Goal: Book appointment/travel/reservation

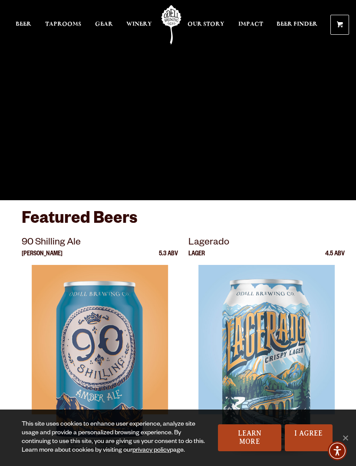
click at [141, 23] on span "Winery" at bounding box center [139, 24] width 26 height 7
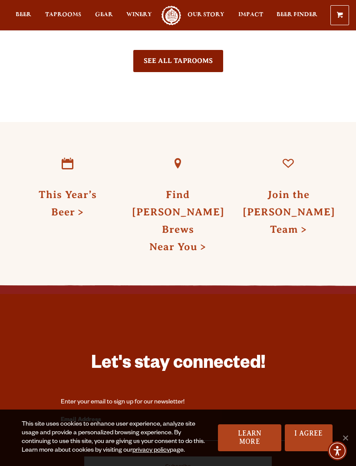
scroll to position [2027, 0]
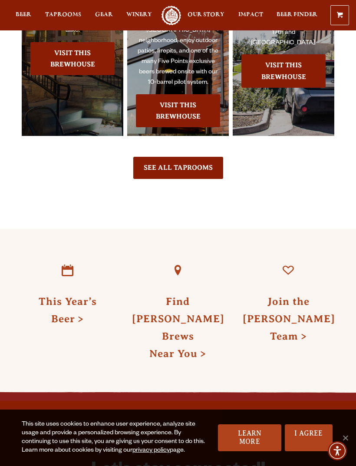
click at [92, 43] on link "Visit this Brewhouse" at bounding box center [72, 58] width 84 height 33
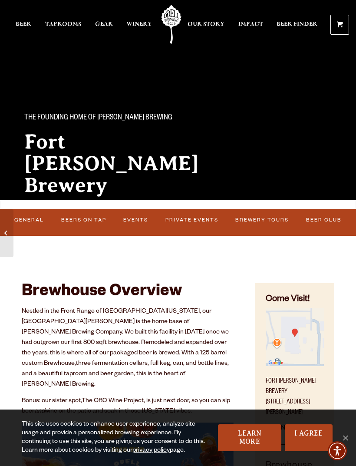
click at [262, 215] on link "Brewery Tours" at bounding box center [262, 220] width 59 height 18
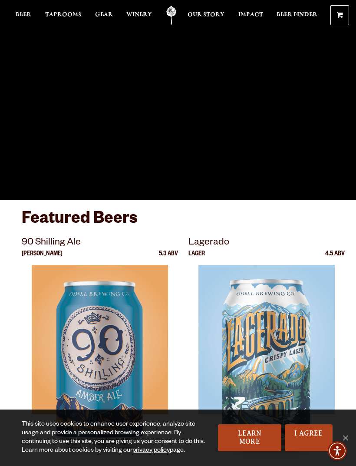
click at [65, 16] on span "Taprooms" at bounding box center [63, 14] width 36 height 7
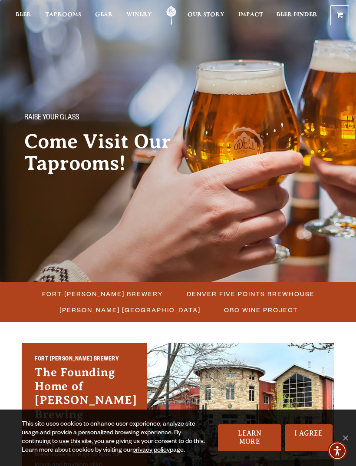
click at [114, 296] on span "Fort Collins Brewery" at bounding box center [102, 293] width 121 height 13
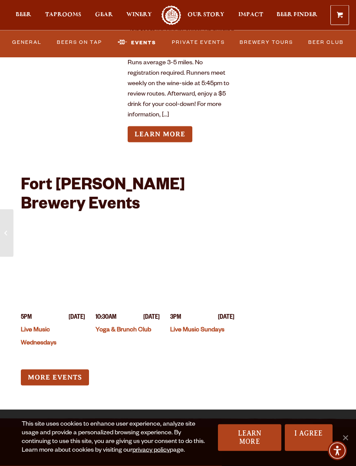
scroll to position [3858, 0]
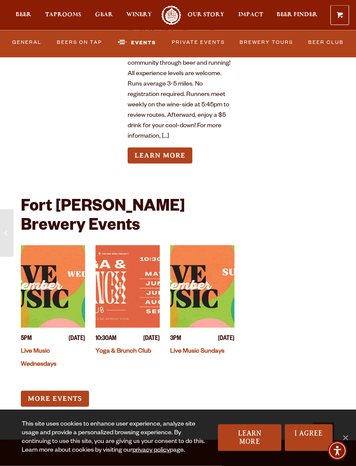
click at [142, 249] on img "View event details" at bounding box center [127, 286] width 64 height 82
